Goal: Task Accomplishment & Management: Use online tool/utility

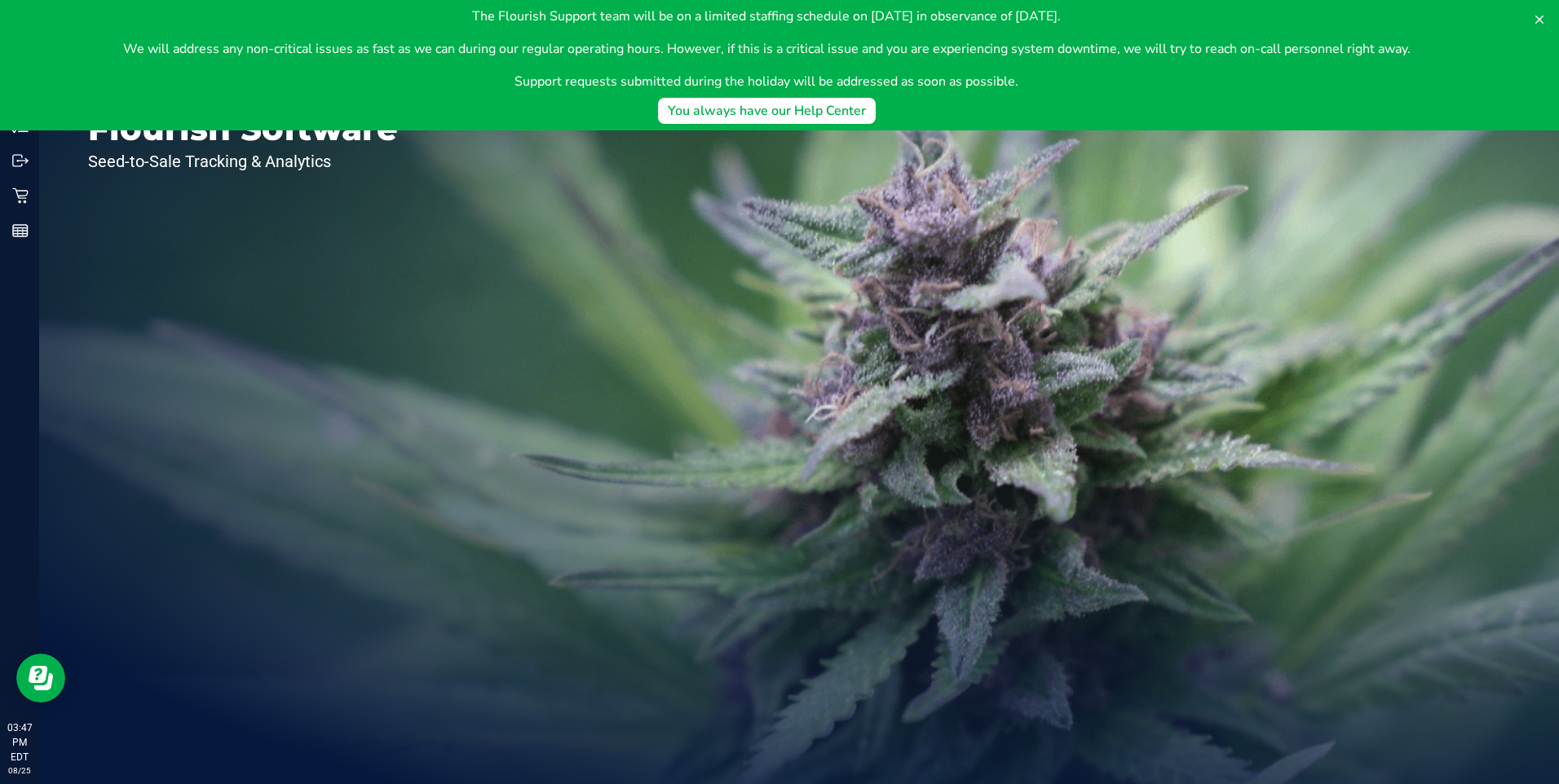
click at [12, 128] on div "The Flourish Support team will be on a limited staffing schedule on [DATE] in o…" at bounding box center [779, 65] width 1559 height 131
click at [667, 453] on div "Welcome to Flourish Software Seed-to-Sale Tracking & Analytics" at bounding box center [798, 411] width 1519 height 745
click at [1539, 21] on icon at bounding box center [1539, 20] width 8 height 8
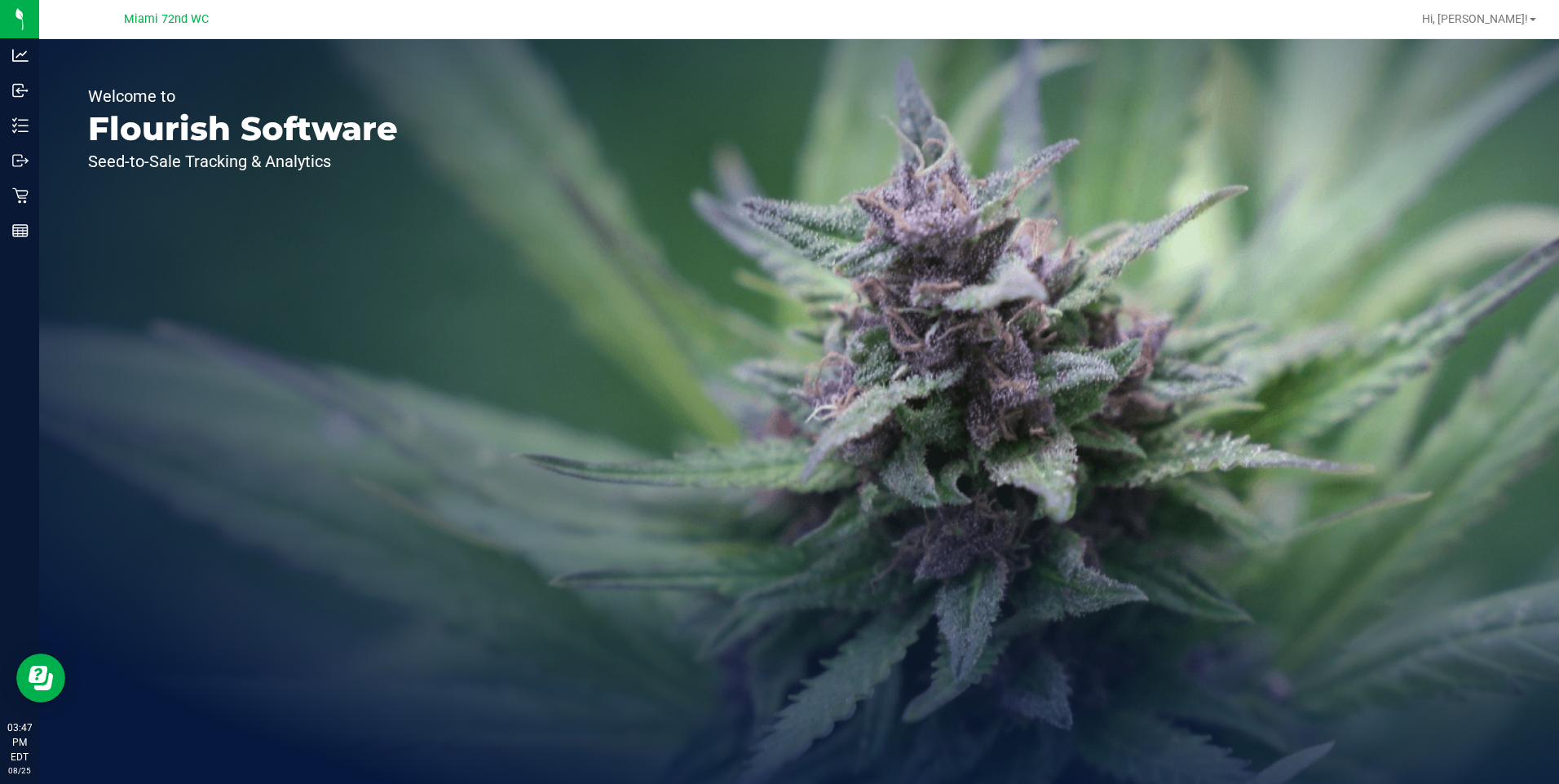
click at [22, 122] on icon at bounding box center [21, 126] width 17 height 17
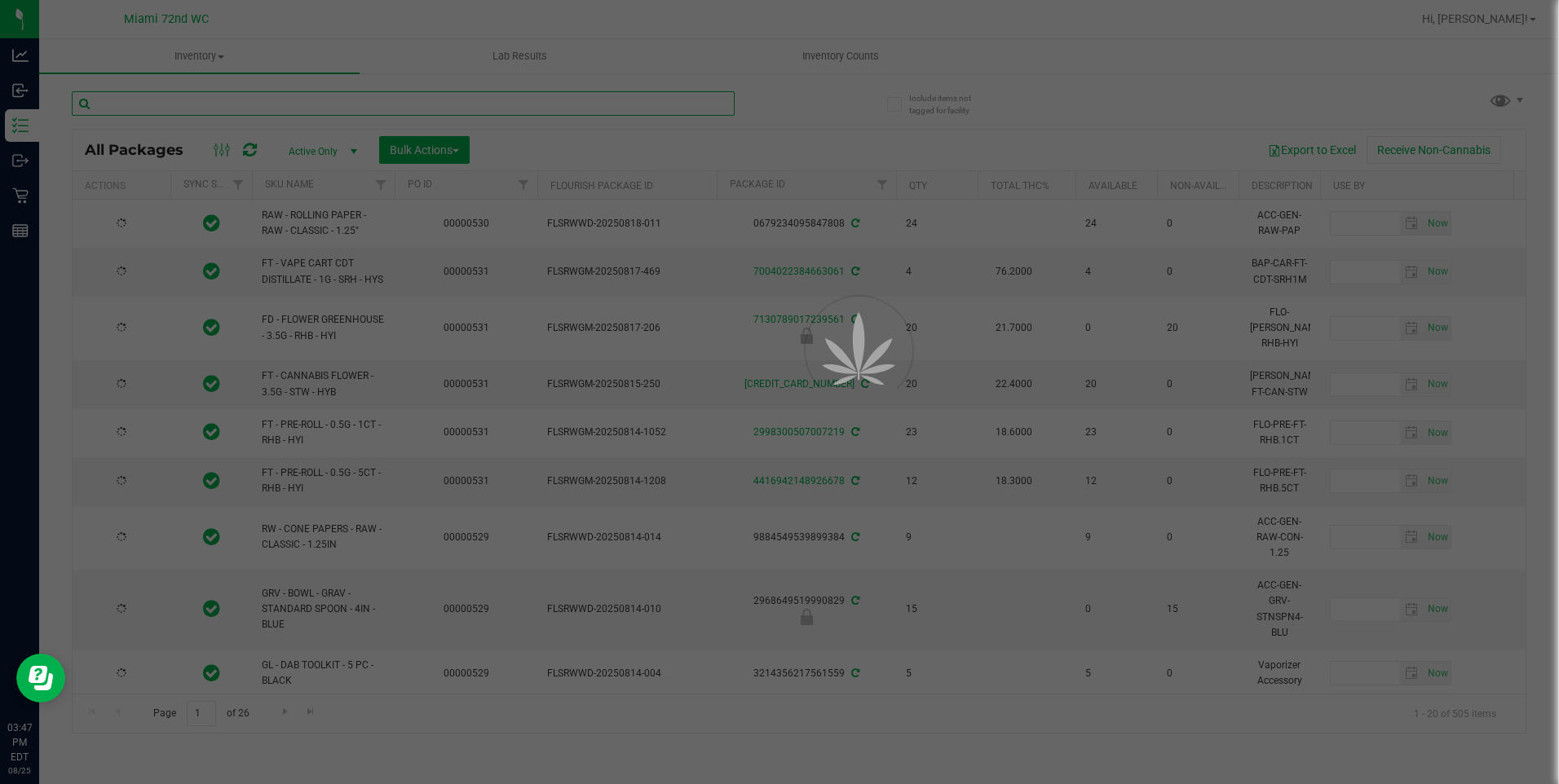
click at [483, 97] on input "text" at bounding box center [403, 103] width 662 height 25
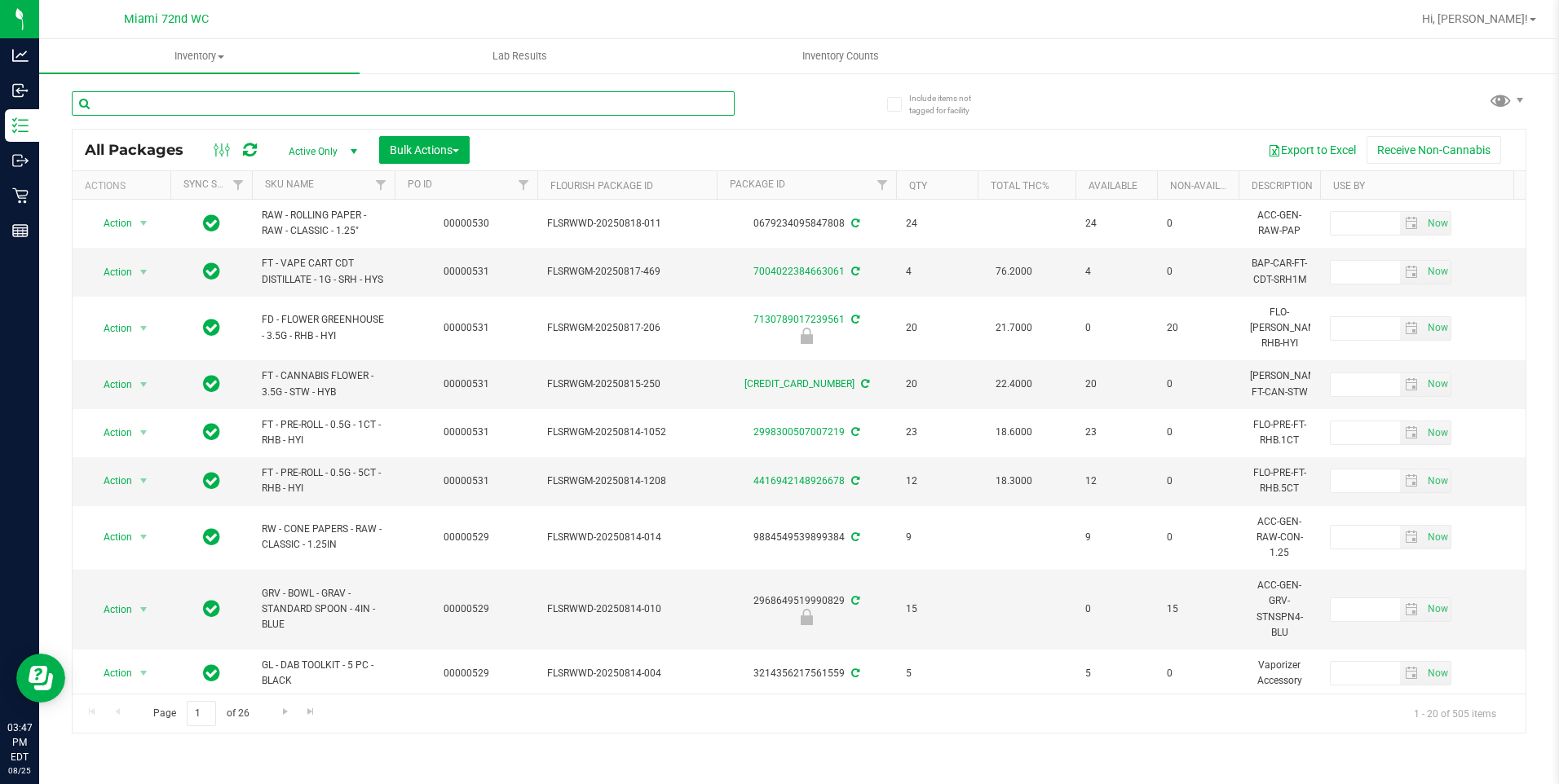
type input "o"
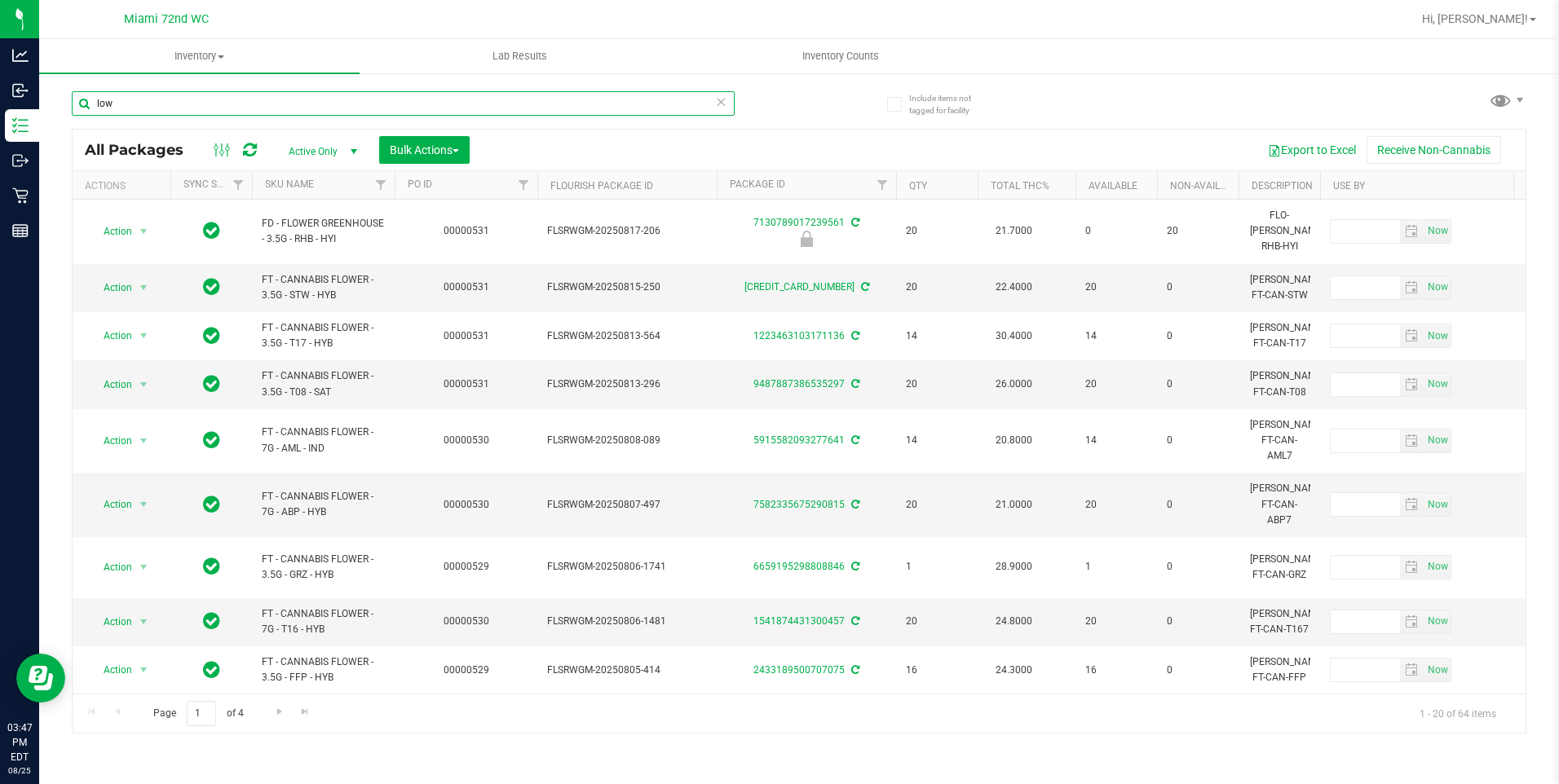
click at [259, 111] on input "low" at bounding box center [403, 103] width 662 height 25
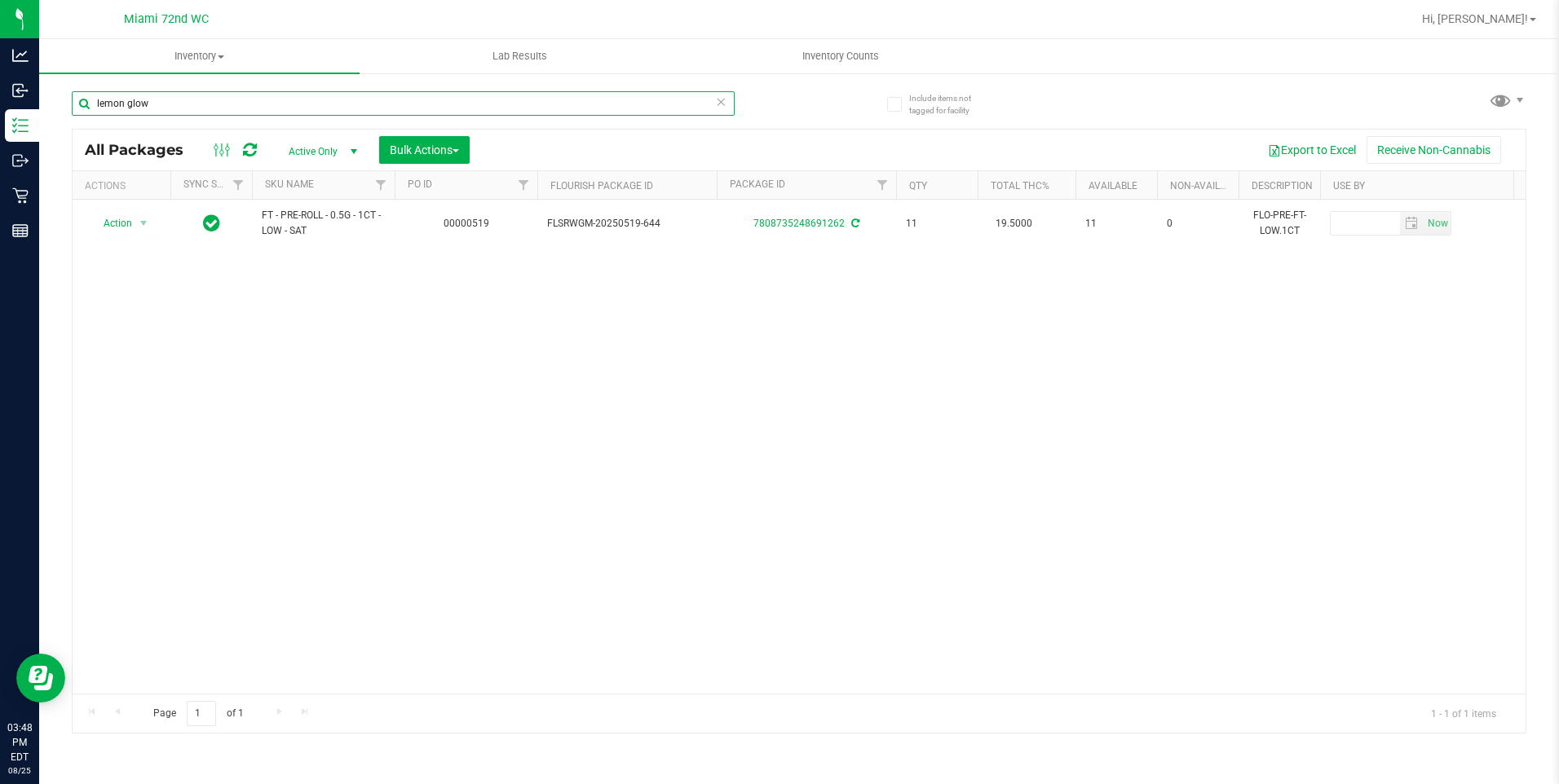
type input "lemon glow"
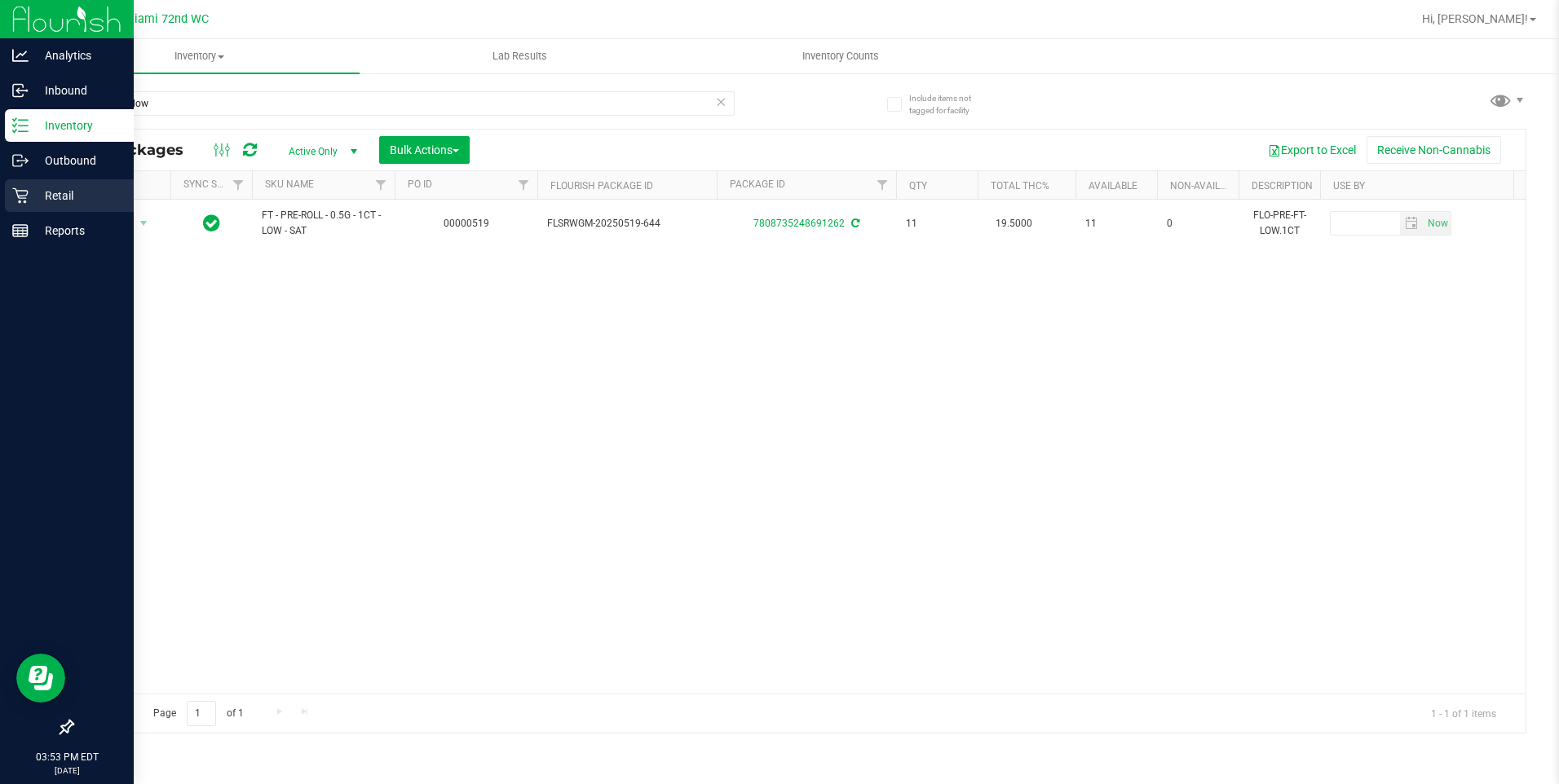
click at [36, 210] on div "Retail" at bounding box center [69, 195] width 129 height 32
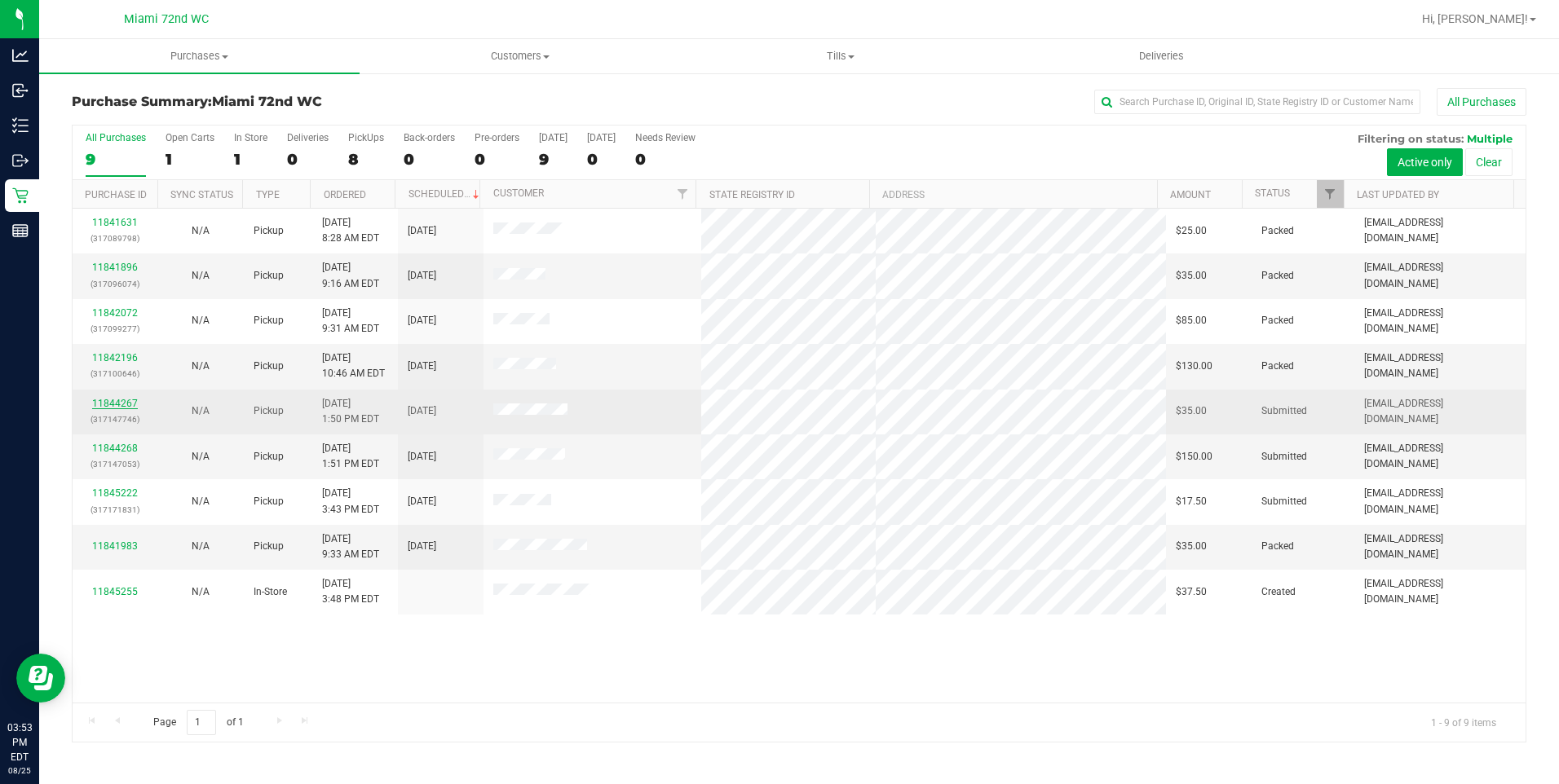
click at [101, 402] on link "11844267" at bounding box center [114, 404] width 45 height 12
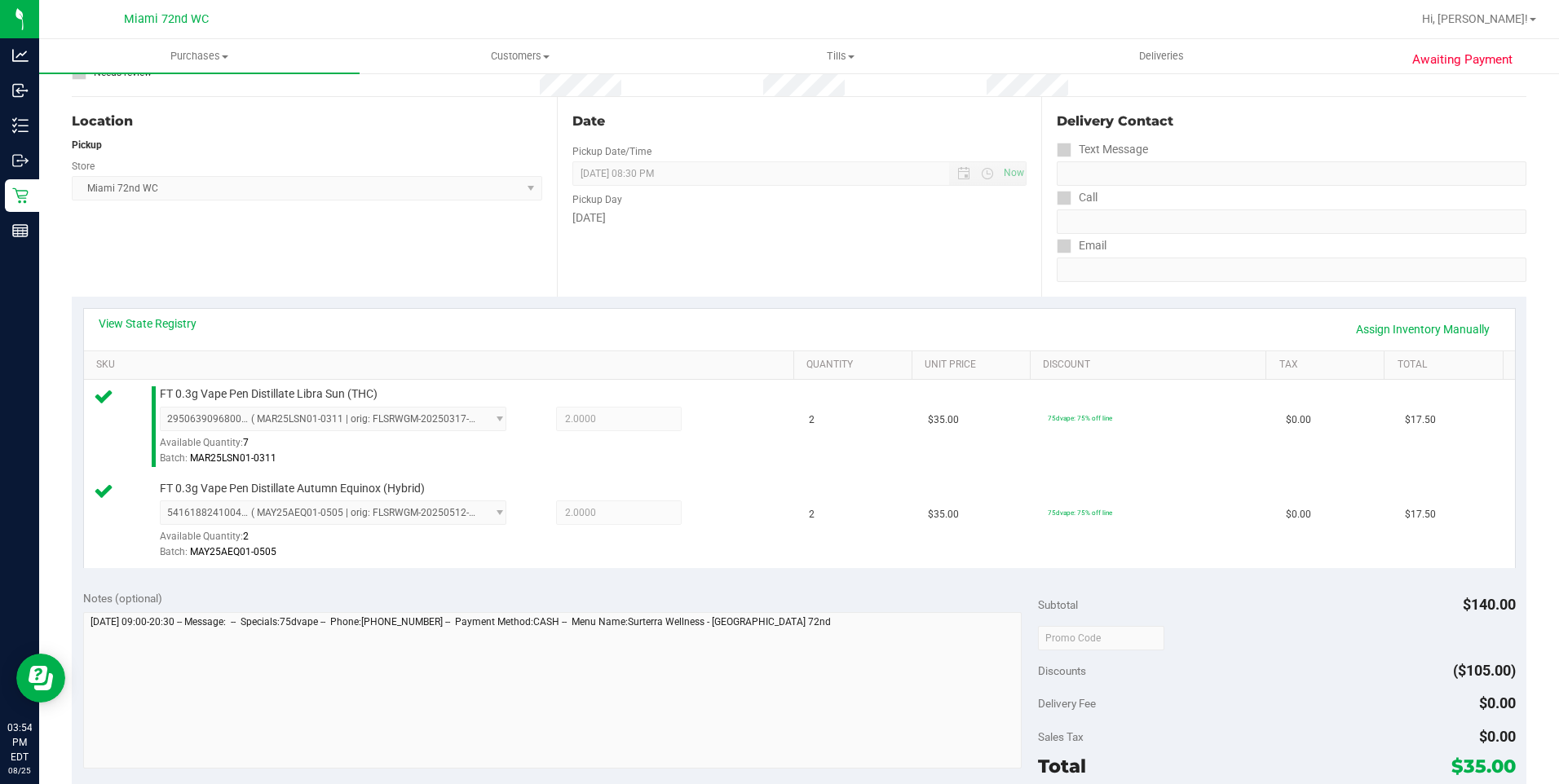
scroll to position [326, 0]
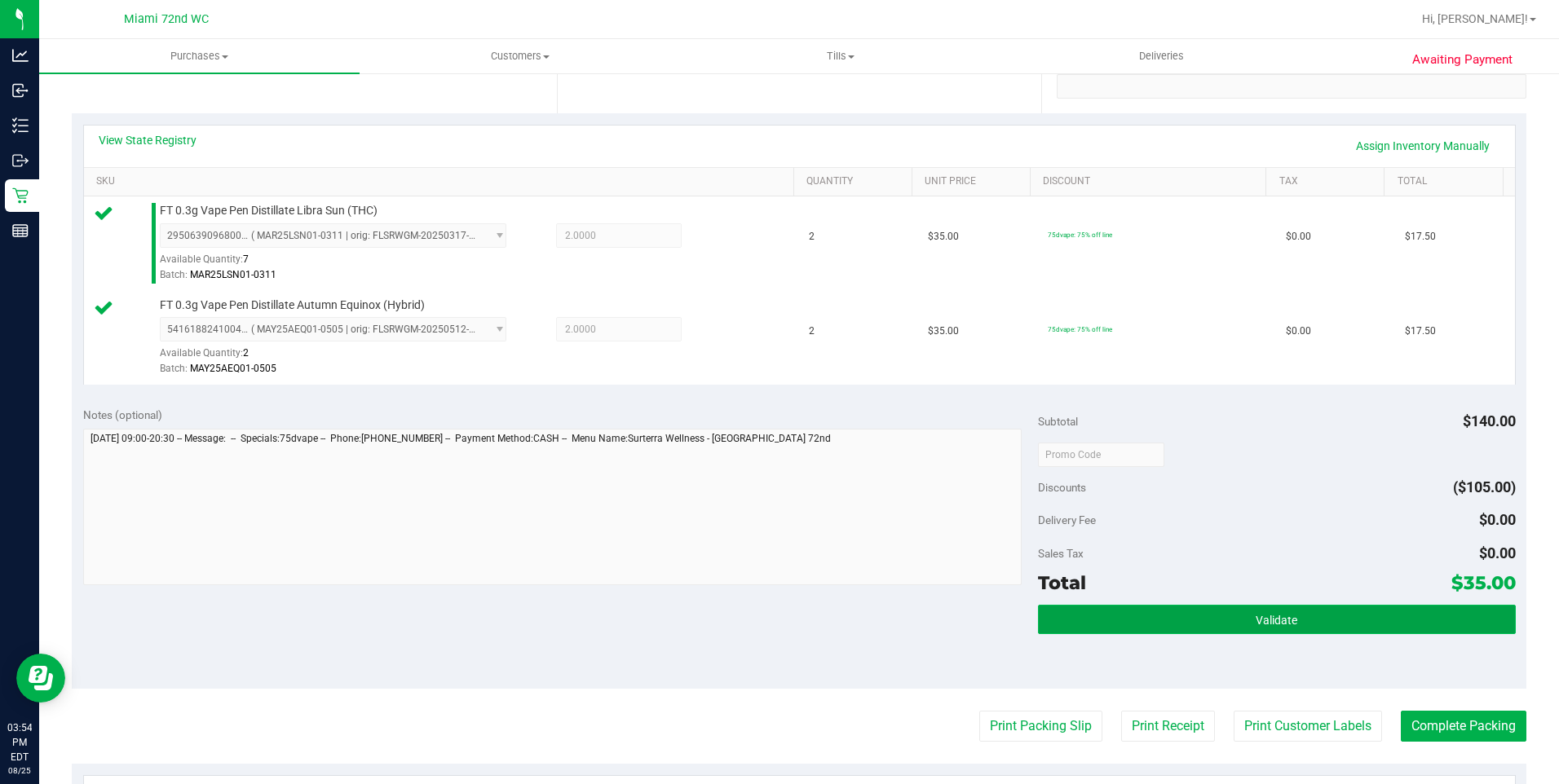
click at [1345, 622] on button "Validate" at bounding box center [1277, 619] width 478 height 29
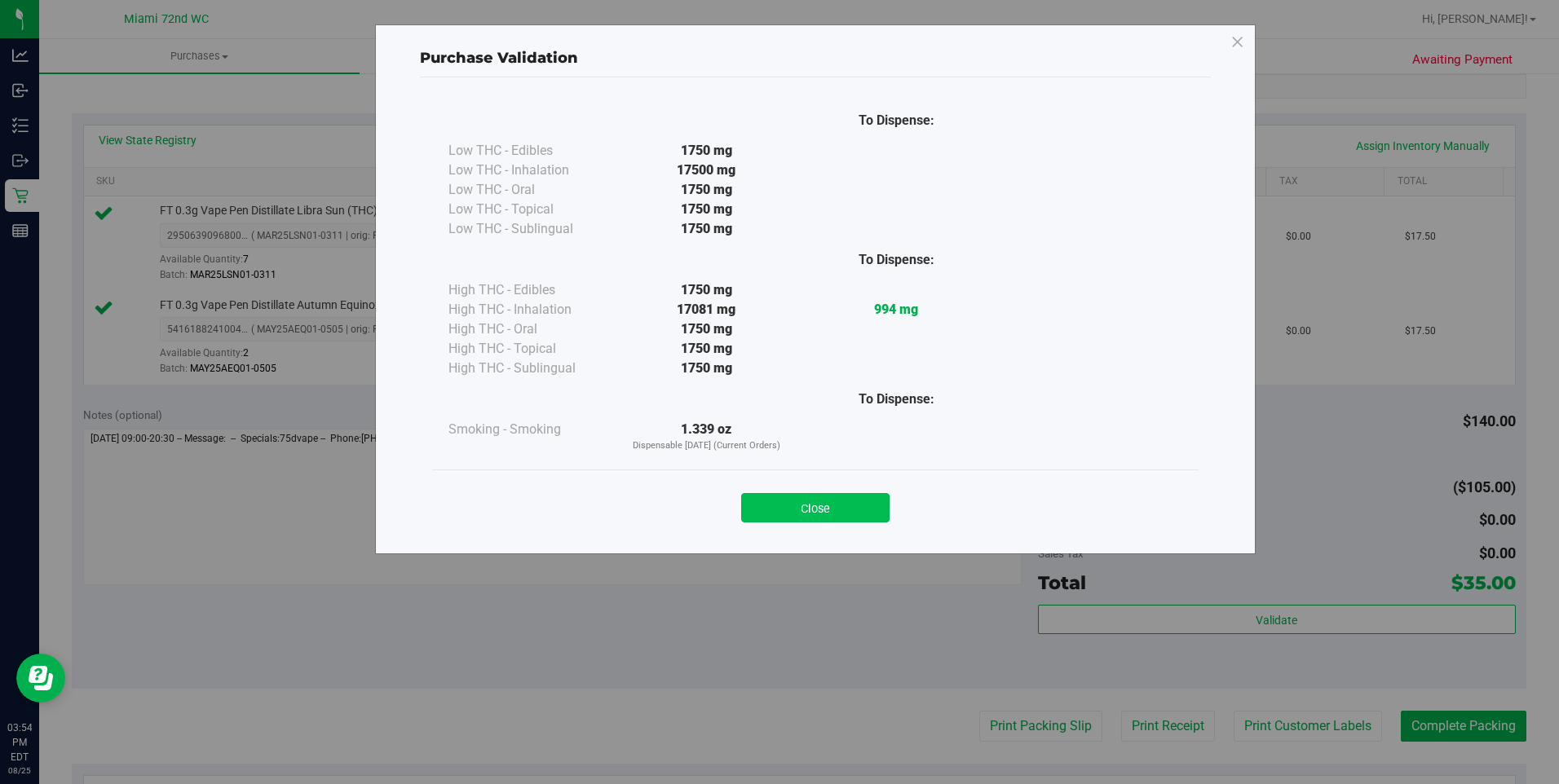
click at [865, 513] on button "Close" at bounding box center [815, 507] width 148 height 29
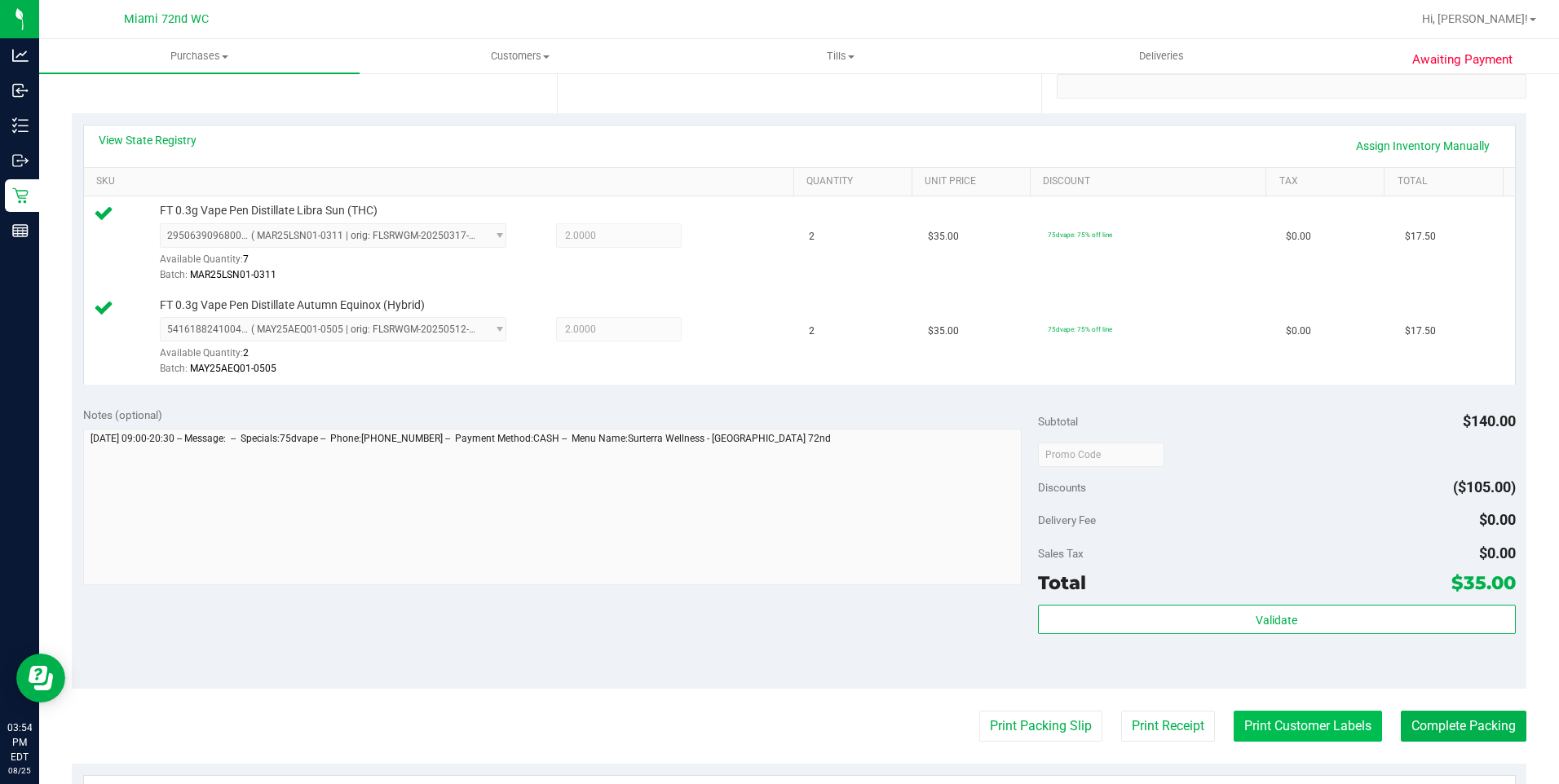
click at [1308, 727] on button "Print Customer Labels" at bounding box center [1307, 726] width 148 height 31
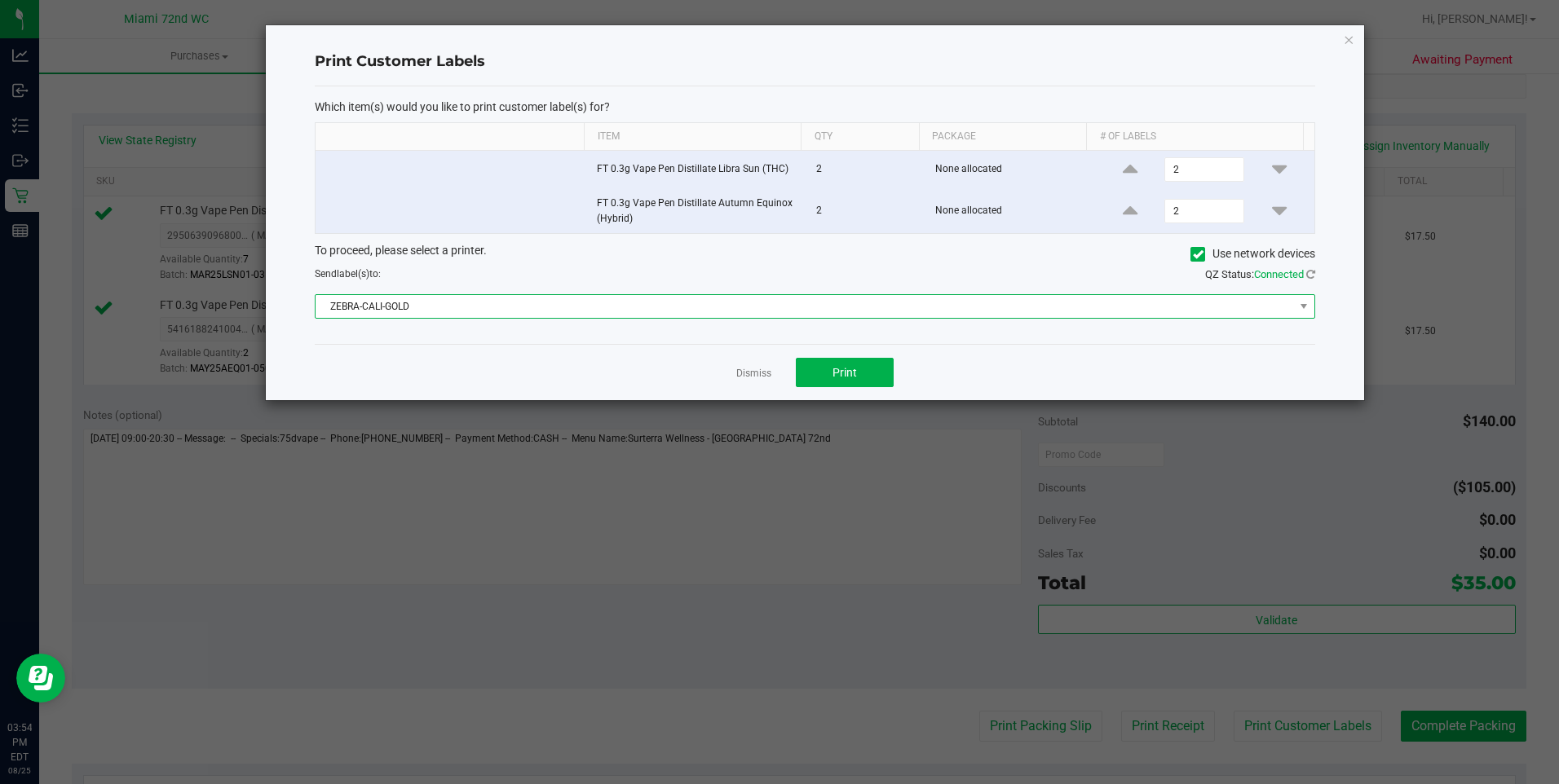
click at [880, 314] on span "ZEBRA-CALI-GOLD" at bounding box center [804, 307] width 978 height 23
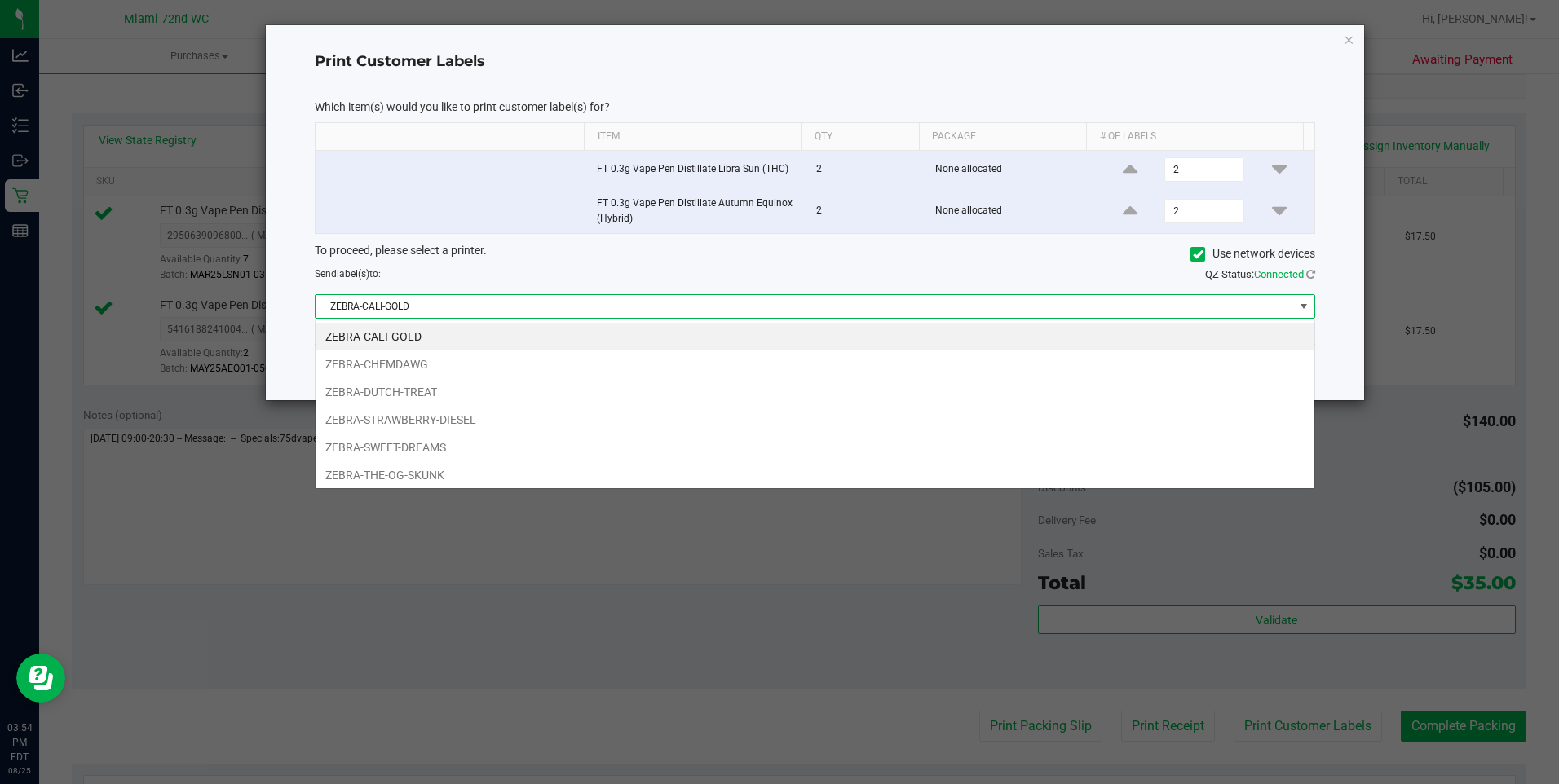
scroll to position [25, 1001]
click at [576, 426] on li "ZEBRA-STRAWBERRY-DIESEL" at bounding box center [815, 420] width 999 height 28
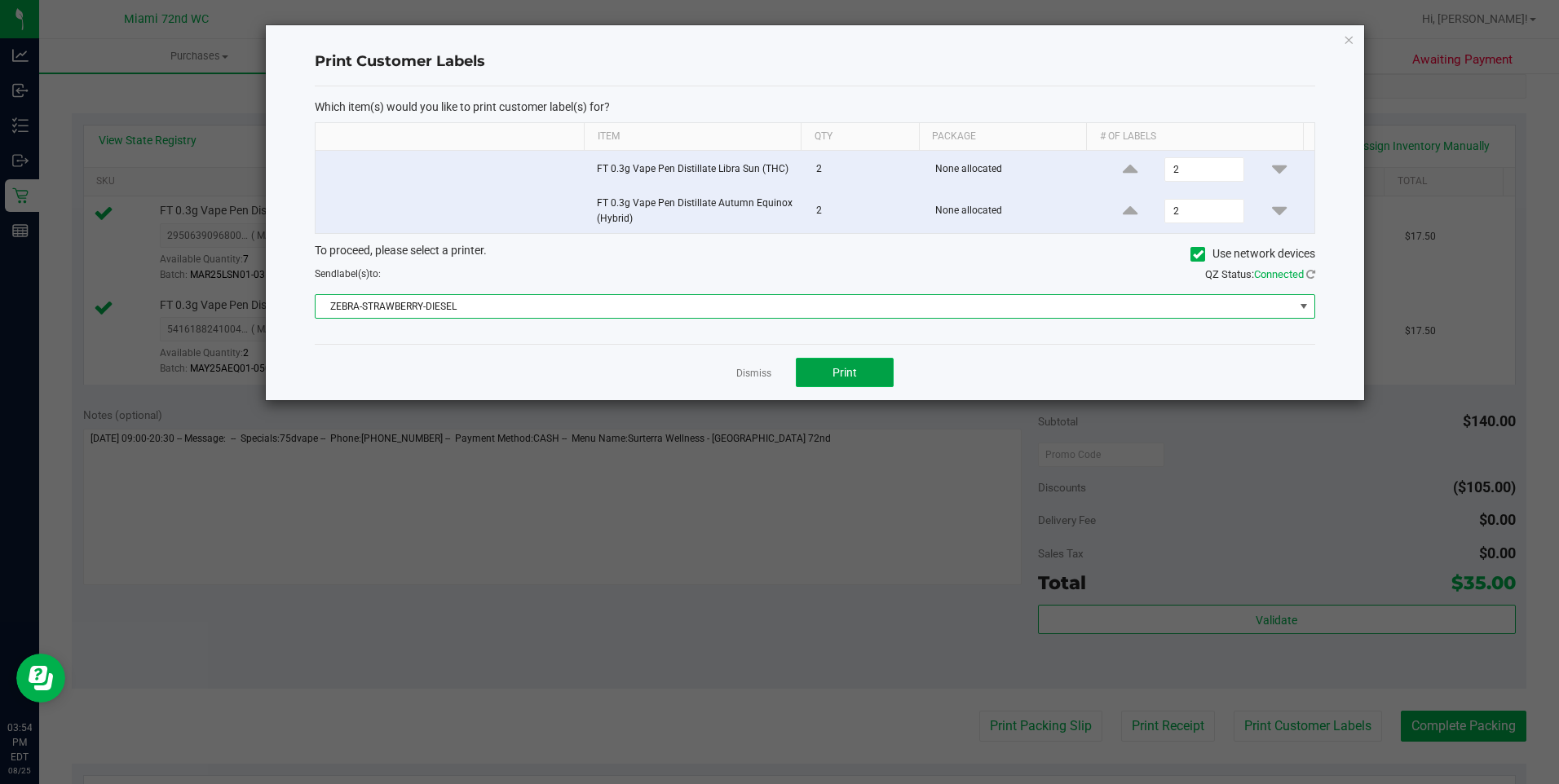
click at [839, 378] on span "Print" at bounding box center [844, 373] width 25 height 13
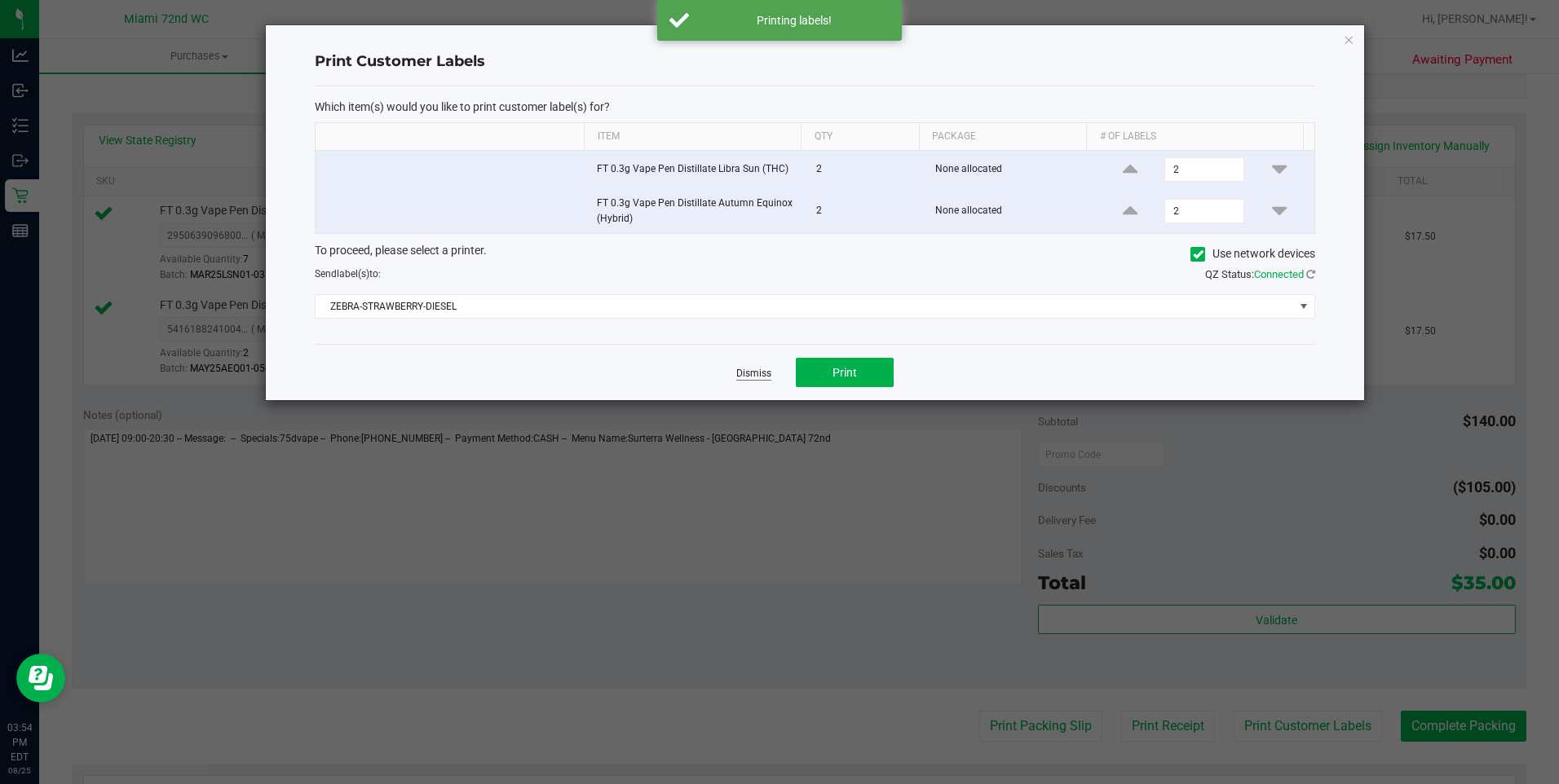
click at [753, 372] on link "Dismiss" at bounding box center [753, 374] width 35 height 14
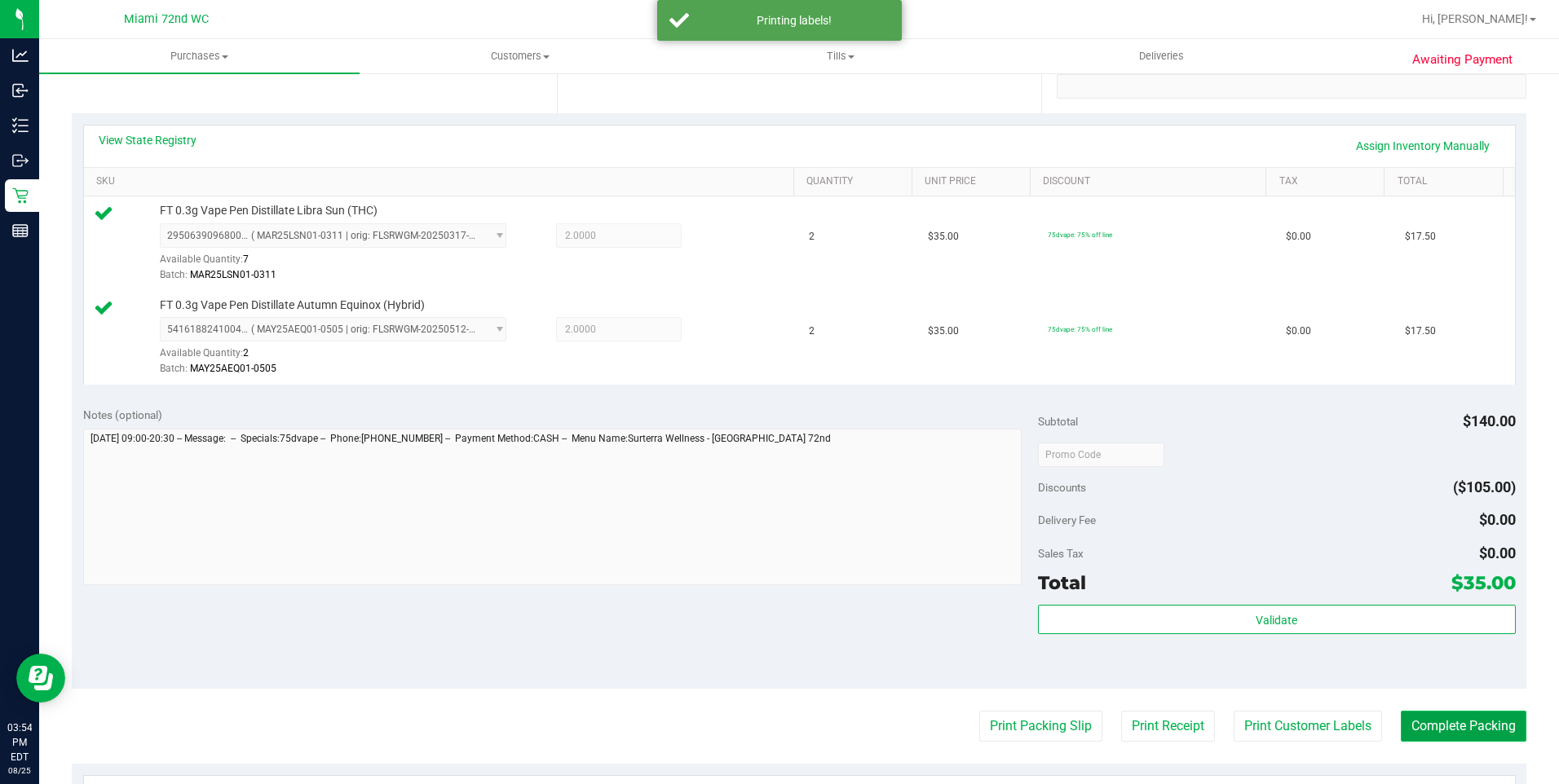
click at [1481, 723] on button "Complete Packing" at bounding box center [1464, 726] width 126 height 31
